Goal: Task Accomplishment & Management: Use online tool/utility

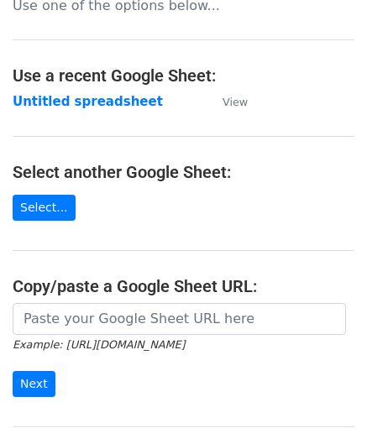
scroll to position [168, 0]
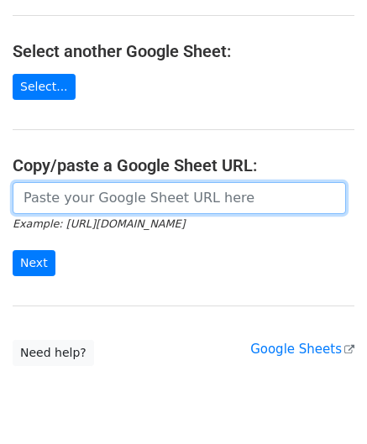
click at [87, 197] on input "url" at bounding box center [179, 198] width 333 height 32
paste input "https://docs.google.com/spreadsheets/d/1bRSAEWKQ6FwrblUgOK5A92uX1rgrTzwFMcjCAt2…"
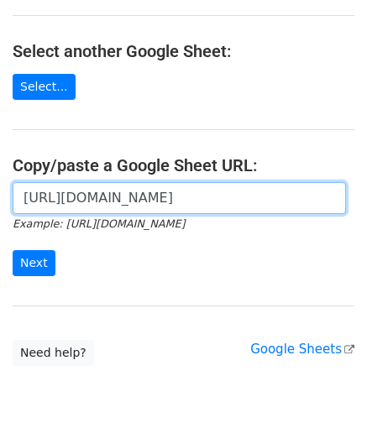
scroll to position [0, 372]
type input "https://docs.google.com/spreadsheets/d/1bRSAEWKQ6FwrblUgOK5A92uX1rgrTzwFMcjCAt2…"
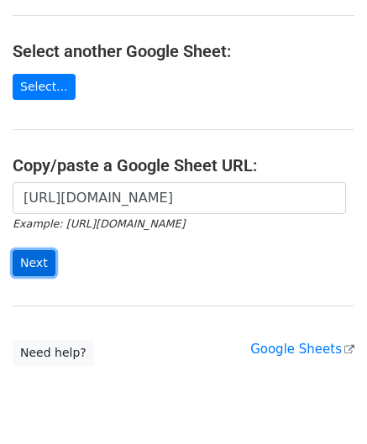
scroll to position [0, 0]
click at [37, 261] on input "Next" at bounding box center [34, 263] width 43 height 26
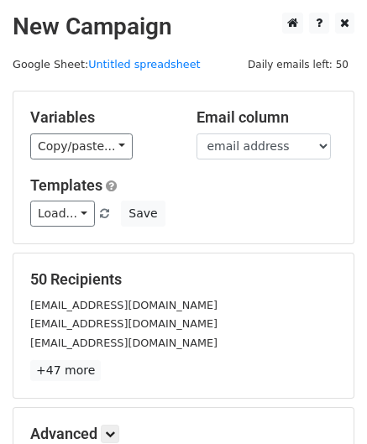
scroll to position [205, 0]
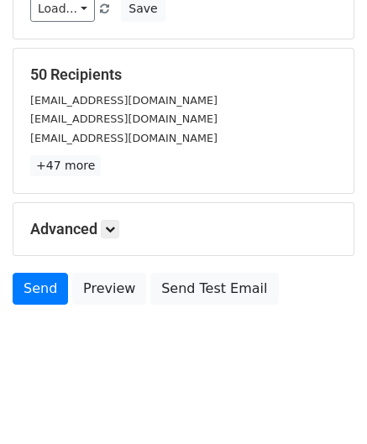
click at [101, 226] on h5 "Advanced" at bounding box center [183, 229] width 306 height 18
click at [110, 224] on icon at bounding box center [110, 229] width 10 height 10
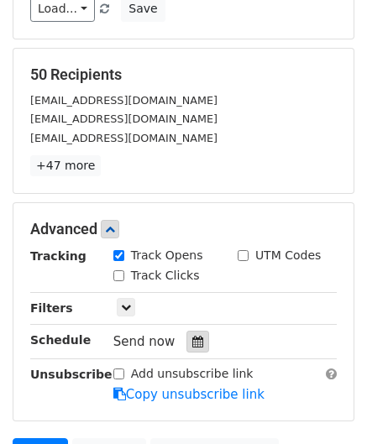
click at [196, 330] on div at bounding box center [197, 341] width 23 height 22
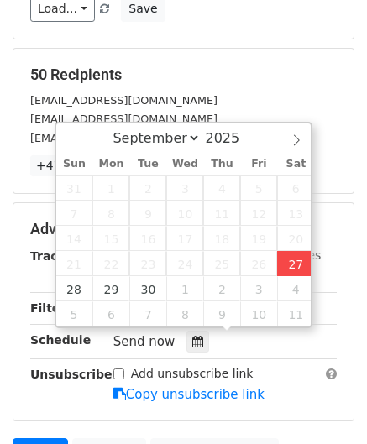
type input "[DATE] 14:54"
type input "02"
type input "54"
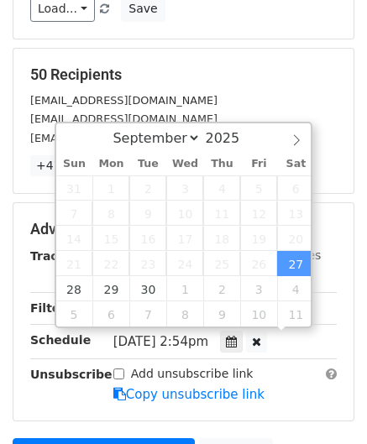
scroll to position [0, 0]
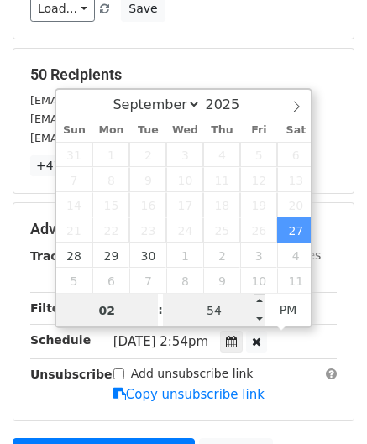
paste input "5"
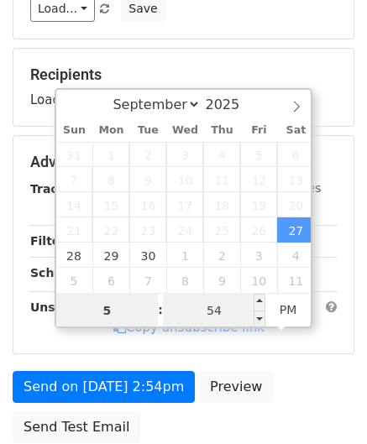
type input "5"
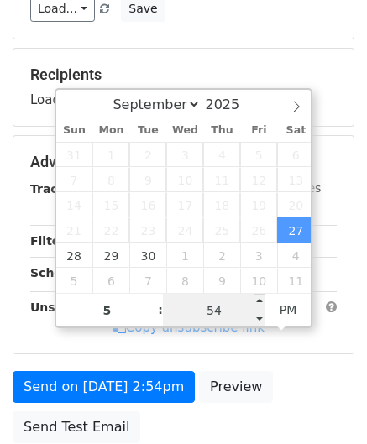
type input "[DATE] 17:54"
type input "05"
click at [225, 311] on input "54" at bounding box center [214, 311] width 102 height 34
type input "00"
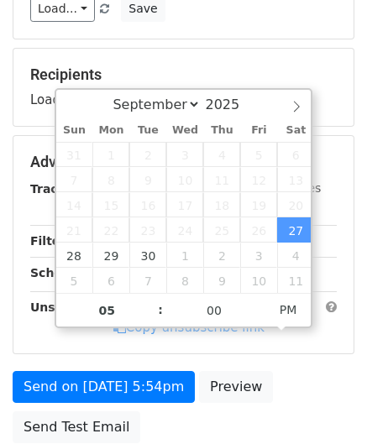
type input "[DATE] 17:00"
